Goal: Navigation & Orientation: Find specific page/section

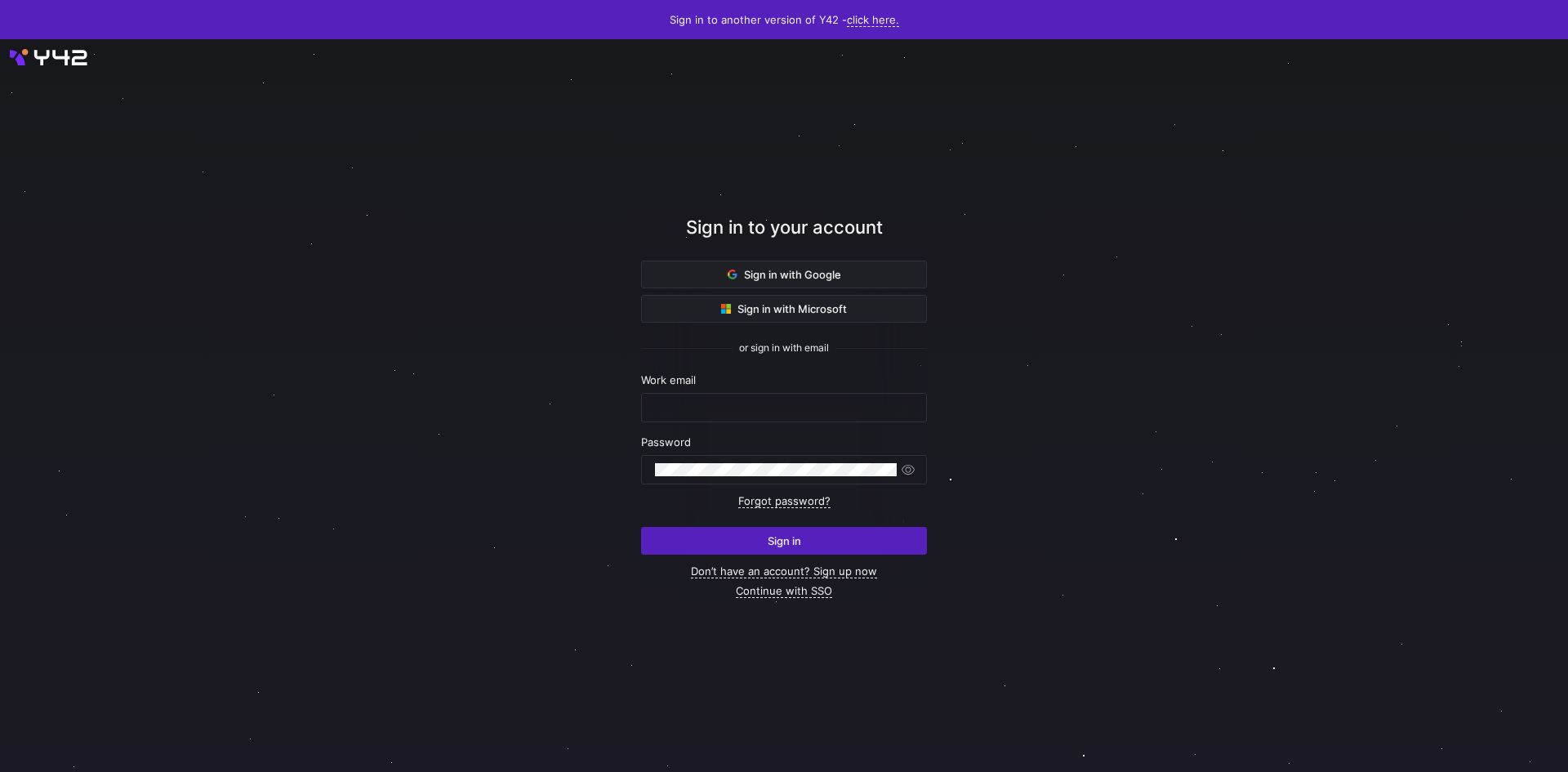
click at [0, 771] on nordpass-portal at bounding box center [0, 772] width 0 height 0
type input "[PERSON_NAME][EMAIL_ADDRESS][PERSON_NAME][DOMAIN_NAME]"
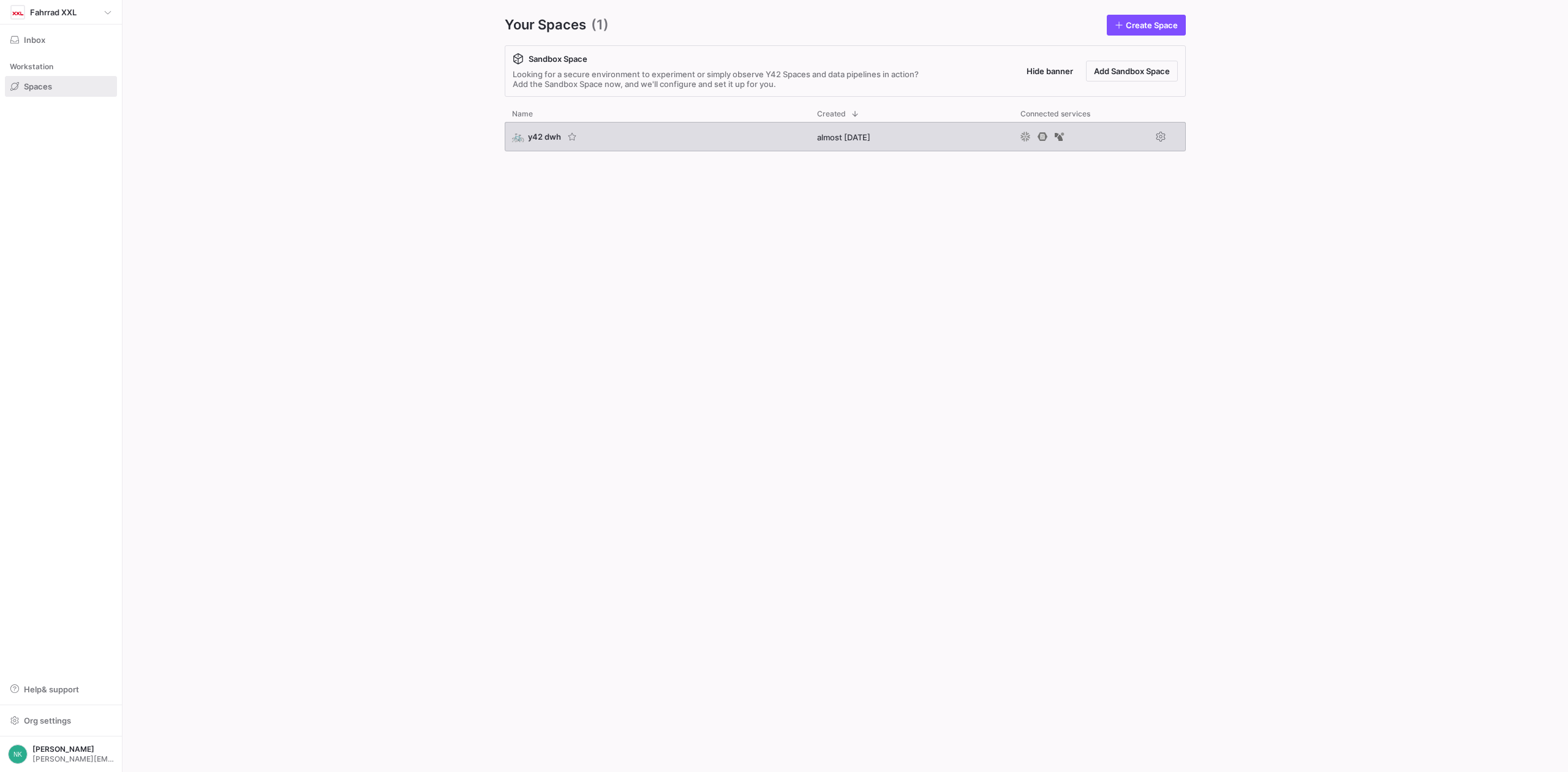
click at [533, 140] on span "y42 dwh" at bounding box center [544, 136] width 33 height 10
